Goal: Task Accomplishment & Management: Use online tool/utility

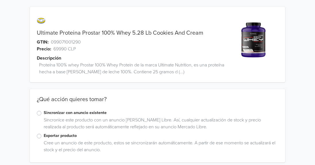
click at [92, 113] on label "Sincronizar con anuncio existente" at bounding box center [161, 113] width 234 height 6
click at [0, 0] on input "Sincronizar con anuncio existente" at bounding box center [0, 0] width 0 height 0
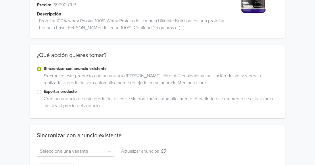
scroll to position [46, 0]
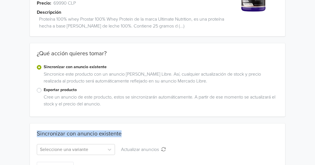
drag, startPoint x: 314, startPoint y: 116, endPoint x: 310, endPoint y: 142, distance: 26.5
click at [310, 142] on div "Ultimate Proteina Prostar 100% Whey 5.28 Lb Cookies And Cream GTIN: 09907100129…" at bounding box center [157, 70] width 315 height 233
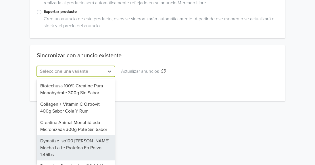
click at [93, 77] on div "17 results available. Use Up and Down to choose options, press Enter to select …" at bounding box center [76, 71] width 78 height 11
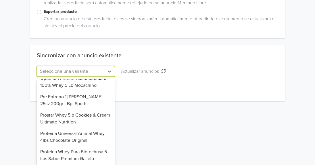
scroll to position [181, 0]
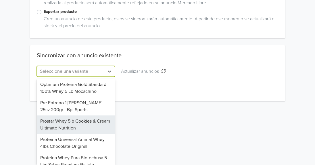
click at [84, 117] on div "Prostar Whey 5lb Cookies & Cream Ultimate Nutrition" at bounding box center [76, 125] width 78 height 18
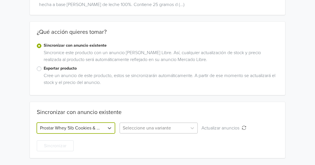
click at [150, 132] on div at bounding box center [153, 128] width 61 height 8
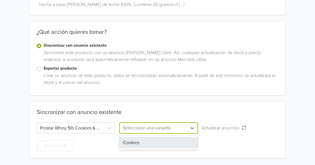
click at [149, 140] on div "Cookies" at bounding box center [158, 142] width 78 height 11
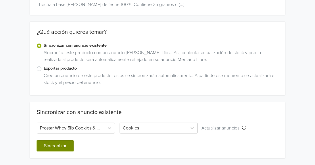
click at [53, 143] on button "Sincronizar" at bounding box center [55, 146] width 37 height 11
click at [54, 146] on button "Sincronizar" at bounding box center [55, 146] width 37 height 11
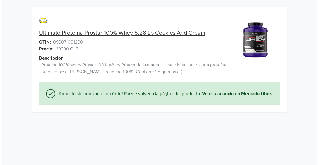
scroll to position [0, 0]
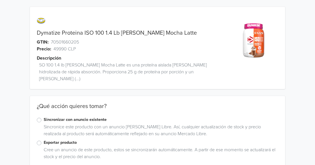
click at [54, 117] on label "Sincronizar con anuncio existente" at bounding box center [161, 120] width 234 height 6
click at [0, 0] on input "Sincronizar con anuncio existente" at bounding box center [0, 0] width 0 height 0
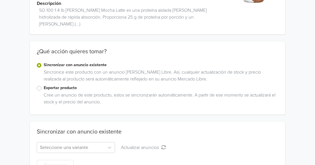
scroll to position [65, 0]
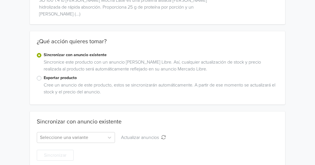
click at [104, 143] on div "Sincronizar" at bounding box center [157, 152] width 241 height 18
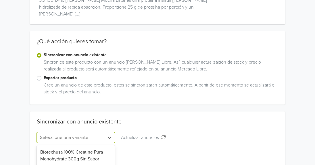
scroll to position [124, 0]
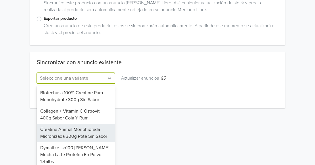
click at [103, 84] on div "16 results available. Use Up and Down to choose options, press Enter to select …" at bounding box center [76, 78] width 78 height 11
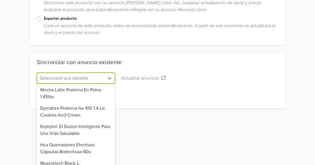
scroll to position [60, 0]
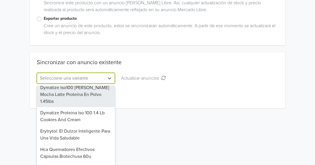
click at [93, 96] on div "Dymatize Iso100 Dunkin Mocha Latte Proteína En Polvo 1.45lbs" at bounding box center [76, 94] width 78 height 25
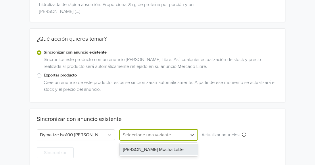
click at [169, 131] on div at bounding box center [153, 135] width 61 height 8
click at [164, 144] on div "Dunkin Mocha Latte" at bounding box center [158, 149] width 78 height 11
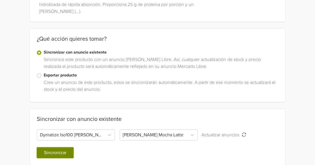
click at [71, 148] on button "Sincronizar" at bounding box center [55, 153] width 37 height 11
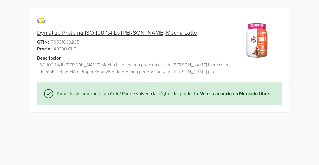
click at [65, 119] on html "Dymatize Proteina ISO 100 1.4 Lb Dunkin Mocha Latte GTIN: 70501660205 Precio: 4…" at bounding box center [159, 59] width 319 height 119
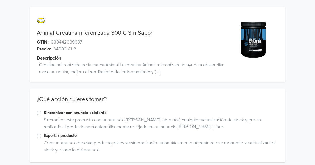
click at [88, 113] on label "Sincronizar con anuncio existente" at bounding box center [161, 113] width 234 height 6
click at [0, 0] on input "Sincronizar con anuncio existente" at bounding box center [0, 0] width 0 height 0
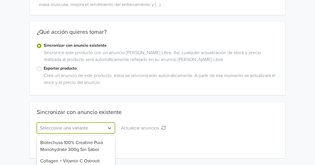
scroll to position [124, 0]
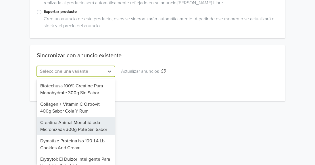
click at [100, 77] on div "15 results available. Use Up and Down to choose options, press Enter to select …" at bounding box center [76, 71] width 78 height 11
click at [100, 130] on div "Creatina Animal Monohidrada Micronizada 300g Pote Sin Sabor" at bounding box center [76, 126] width 78 height 18
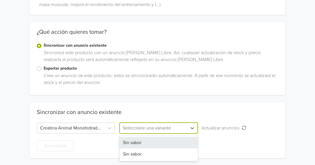
click at [138, 128] on div at bounding box center [153, 128] width 61 height 8
click at [138, 142] on div "Sin sabor" at bounding box center [158, 142] width 78 height 11
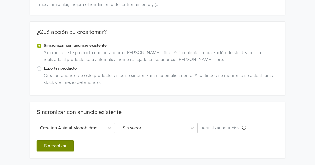
click at [62, 144] on button "Sincronizar" at bounding box center [55, 146] width 37 height 11
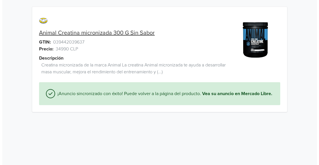
scroll to position [0, 0]
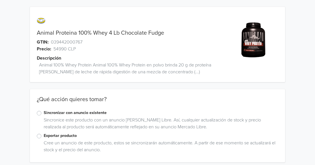
click at [94, 115] on label "Sincronizar con anuncio existente" at bounding box center [161, 113] width 234 height 6
click at [0, 0] on input "Sincronizar con anuncio existente" at bounding box center [0, 0] width 0 height 0
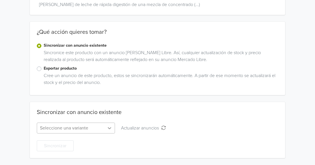
scroll to position [124, 0]
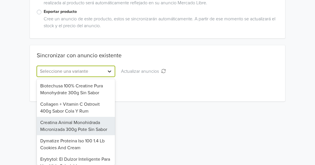
click at [105, 77] on div "15 results available. Use Up and Down to choose options, press Enter to select …" at bounding box center [76, 71] width 78 height 11
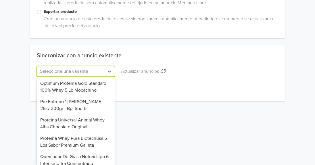
scroll to position [165, 0]
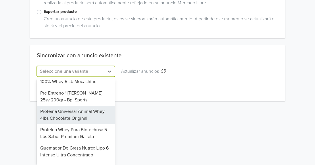
click at [78, 118] on div "Proteína Universal Animal Whey 4lbs Chocolate Original" at bounding box center [76, 115] width 78 height 18
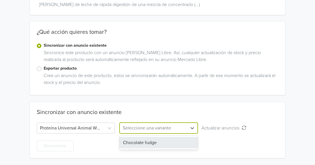
click at [127, 130] on div at bounding box center [153, 128] width 61 height 8
click at [136, 140] on div "Chocolate fudge" at bounding box center [158, 142] width 78 height 11
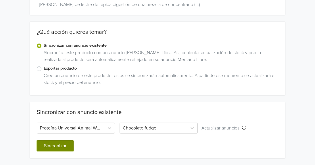
click at [51, 144] on button "Sincronizar" at bounding box center [55, 146] width 37 height 11
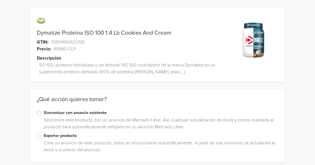
click at [93, 112] on label "Sincronizar con anuncio existente" at bounding box center [161, 113] width 234 height 6
click at [0, 0] on input "Sincronizar con anuncio existente" at bounding box center [0, 0] width 0 height 0
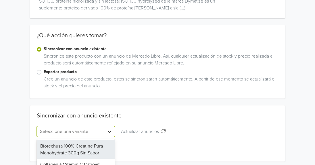
scroll to position [124, 0]
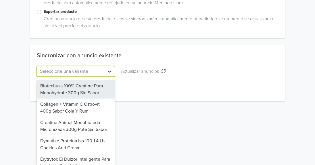
click at [111, 77] on div "14 results available. Use Up and Down to choose options, press Enter to select …" at bounding box center [76, 71] width 78 height 11
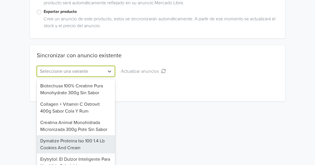
click at [89, 146] on div "Dymatize Proteina Iso 100 1.4 Lb Cookies And Cream" at bounding box center [76, 145] width 78 height 18
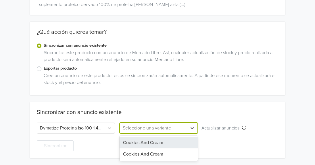
click at [186, 127] on div "Seleccione una variante" at bounding box center [153, 128] width 67 height 10
click at [178, 144] on div "Cookies And Cream" at bounding box center [158, 142] width 78 height 11
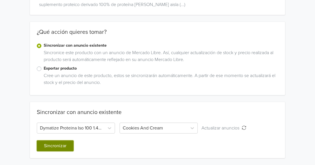
click at [65, 143] on button "Sincronizar" at bounding box center [55, 146] width 37 height 11
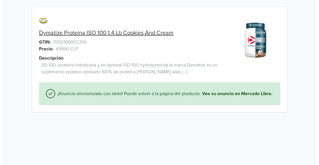
scroll to position [0, 0]
